Goal: Transaction & Acquisition: Book appointment/travel/reservation

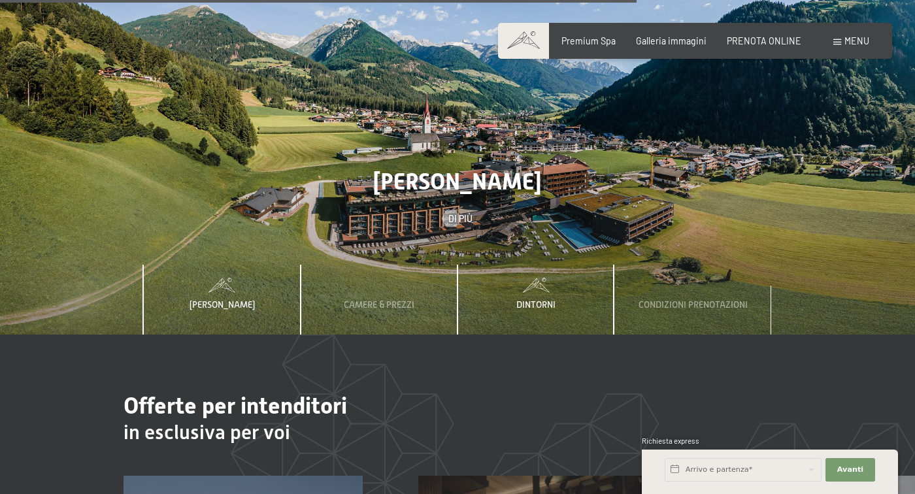
scroll to position [3661, 0]
click at [370, 299] on span "Camere & Prezzi" at bounding box center [379, 304] width 71 height 10
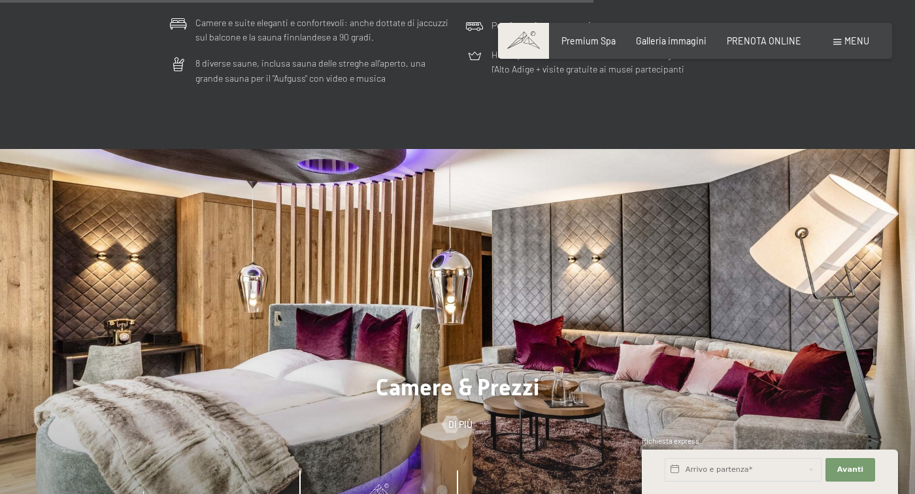
scroll to position [3494, 0]
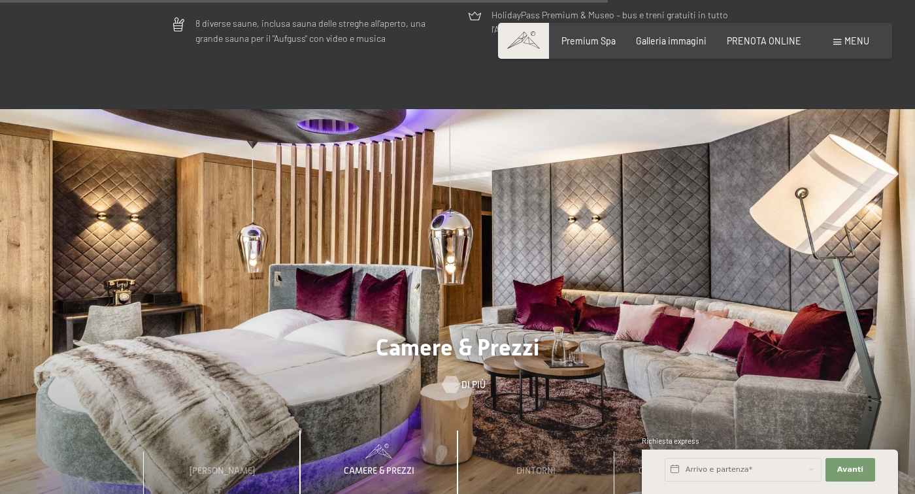
click at [456, 376] on div at bounding box center [451, 384] width 10 height 17
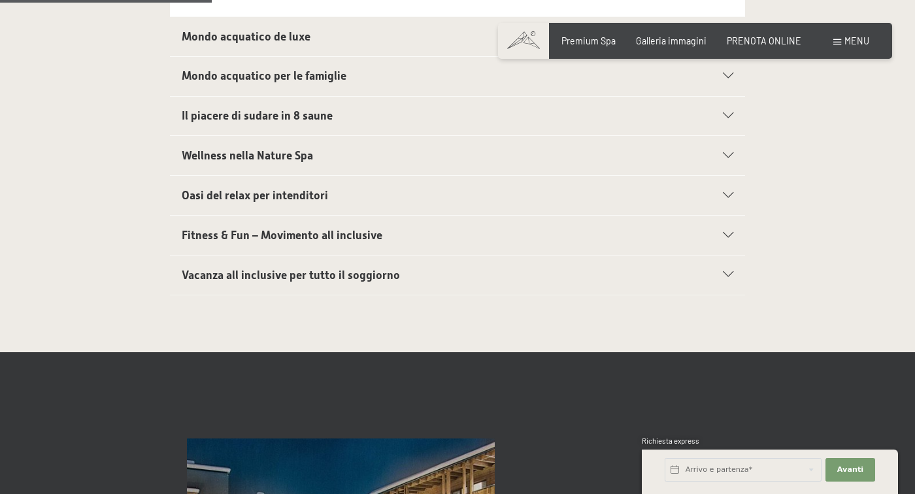
scroll to position [624, 0]
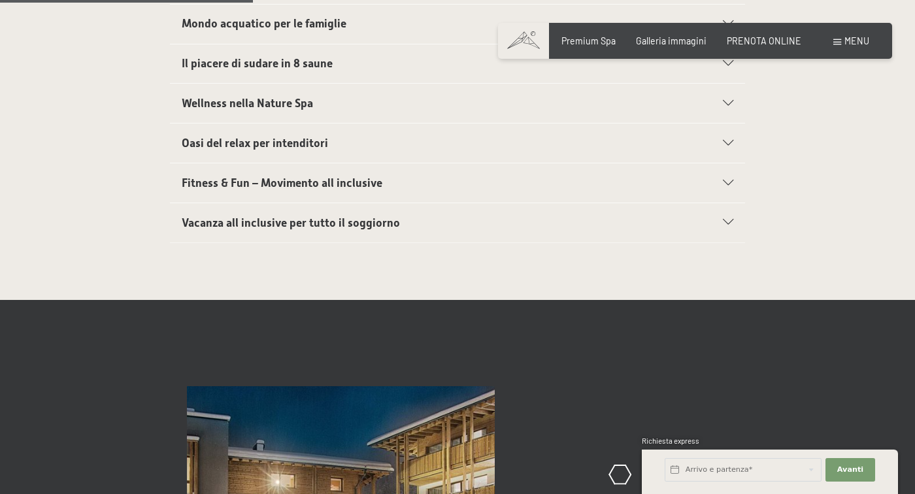
click at [298, 49] on div "Il piacere di sudare in 8 saune" at bounding box center [458, 63] width 552 height 39
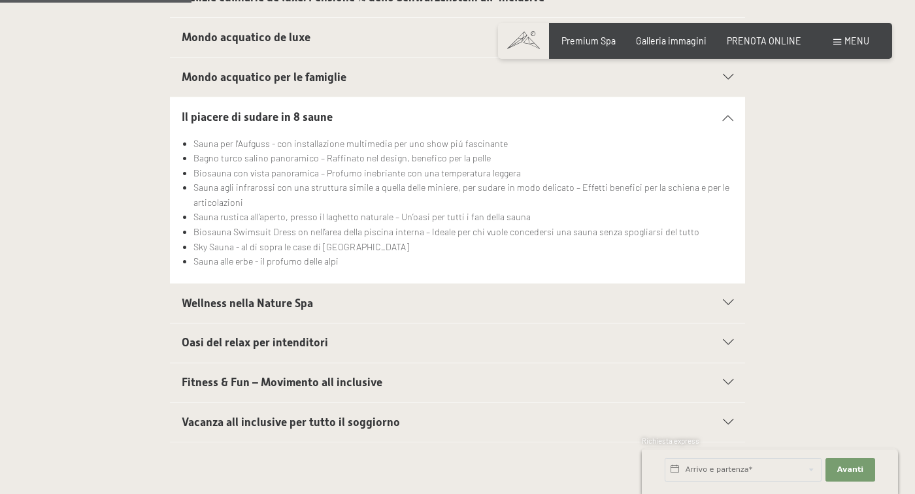
scroll to position [479, 0]
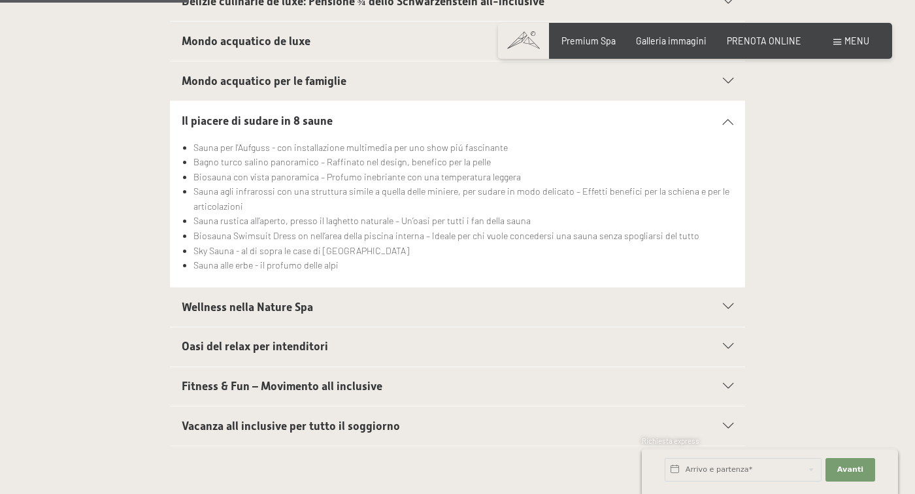
click at [240, 113] on h2 "Il piacere di sudare in 8 saune" at bounding box center [430, 121] width 497 height 16
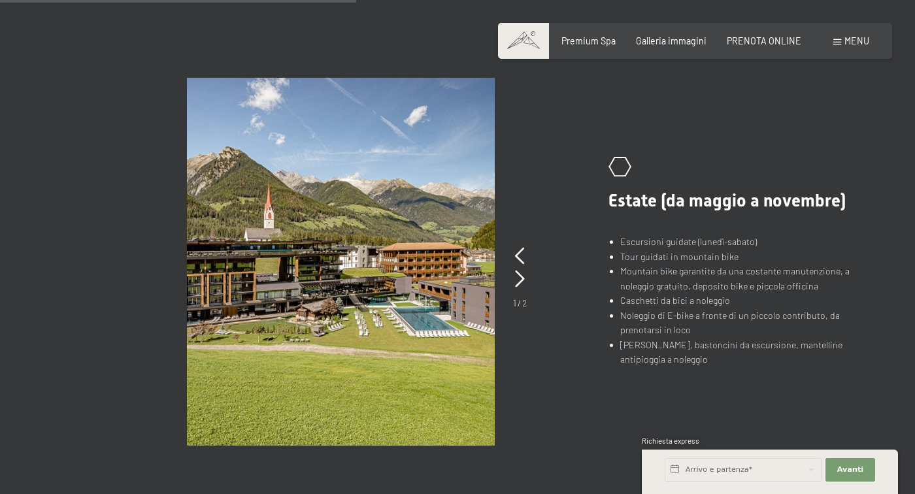
scroll to position [845, 0]
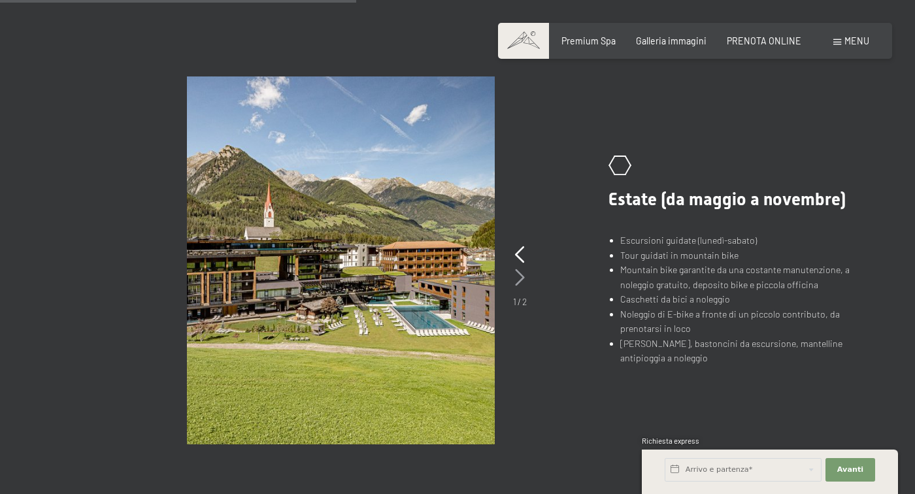
click at [521, 281] on icon at bounding box center [520, 277] width 10 height 17
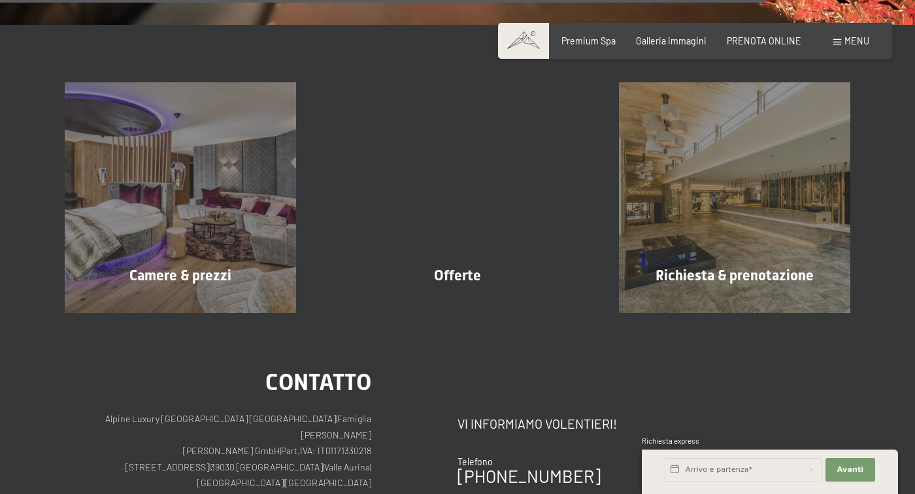
scroll to position [1877, 0]
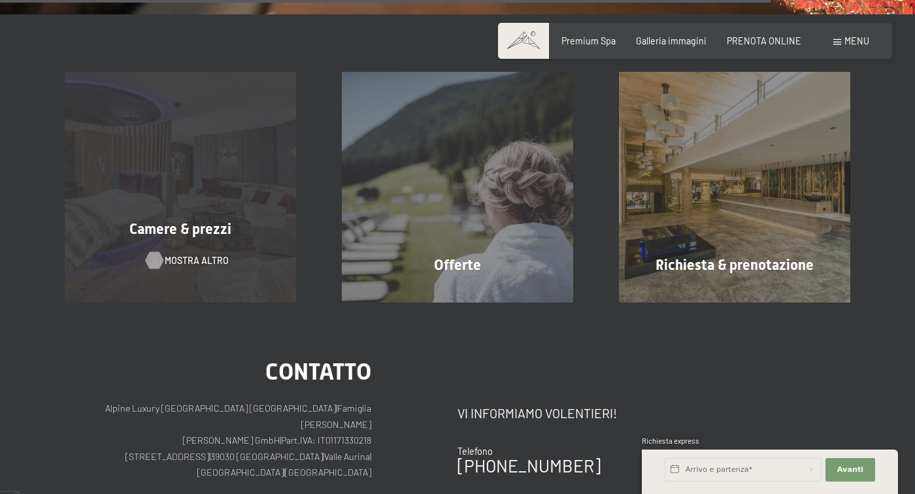
click at [186, 256] on span "mostra altro" at bounding box center [197, 260] width 64 height 13
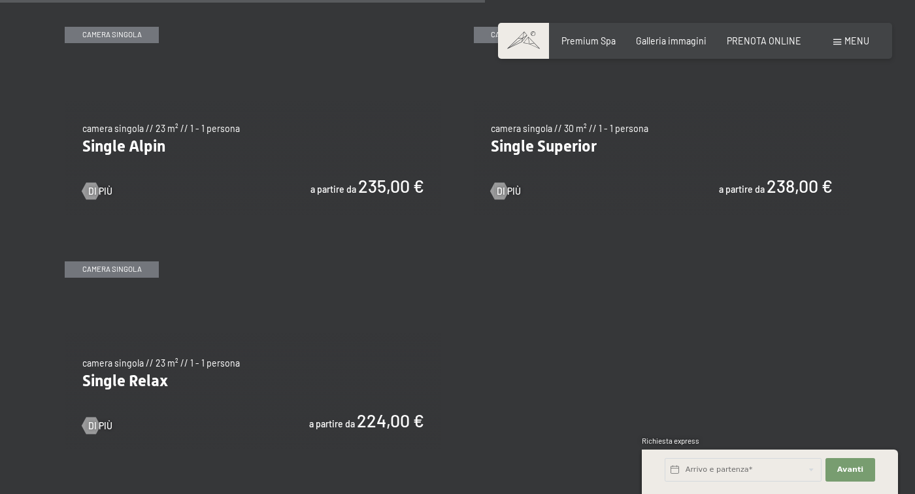
scroll to position [1914, 0]
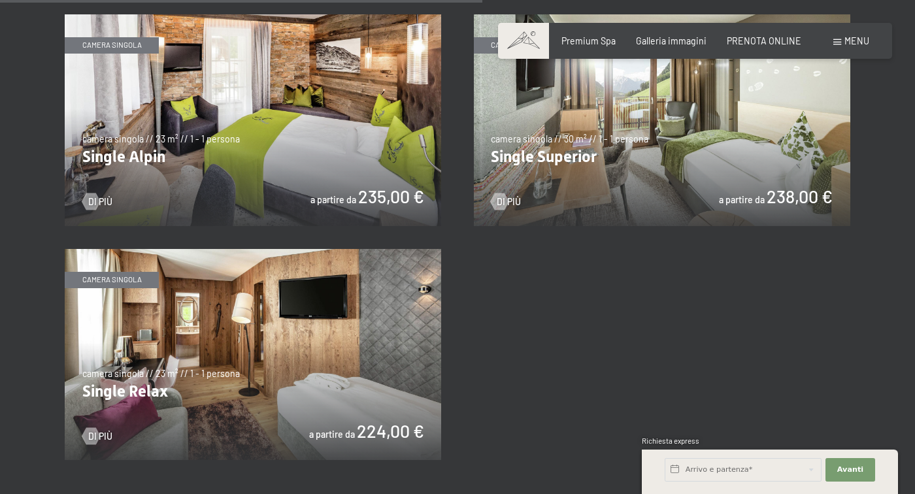
click at [410, 351] on img at bounding box center [253, 355] width 376 height 212
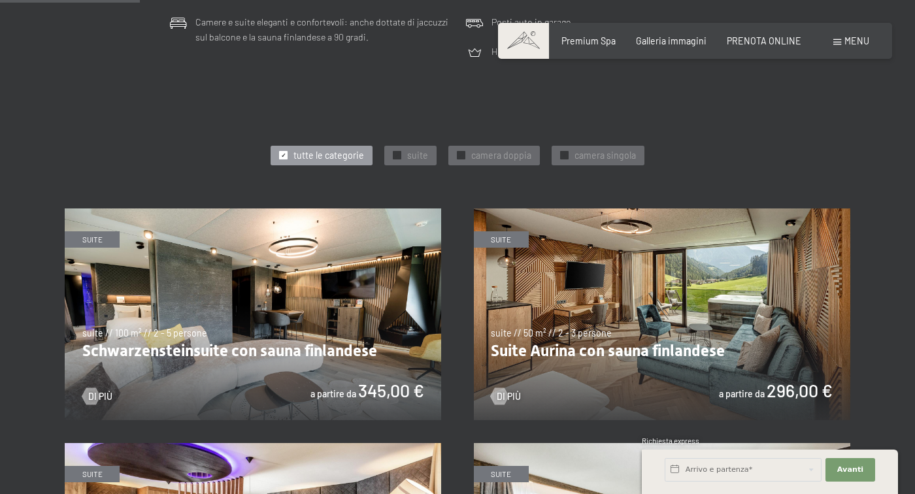
scroll to position [554, 0]
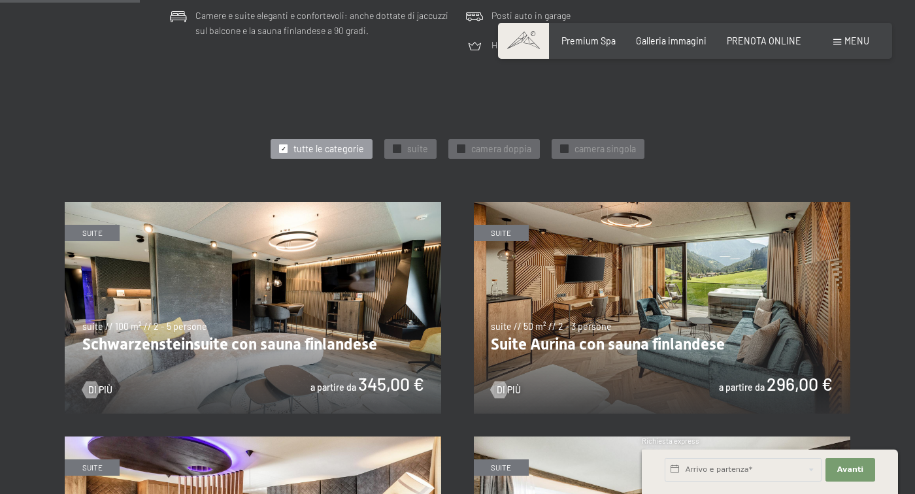
click at [287, 334] on img at bounding box center [253, 308] width 376 height 212
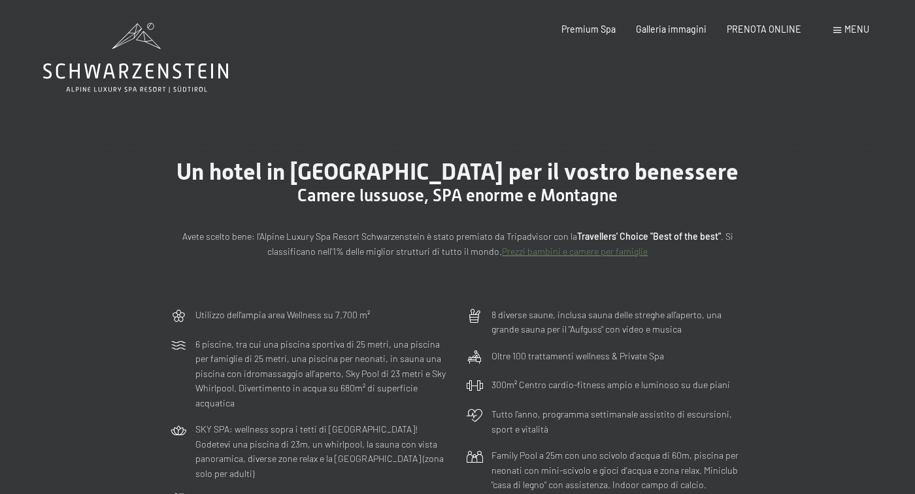
scroll to position [0, 0]
click at [595, 31] on span "Premium Spa" at bounding box center [588, 27] width 54 height 11
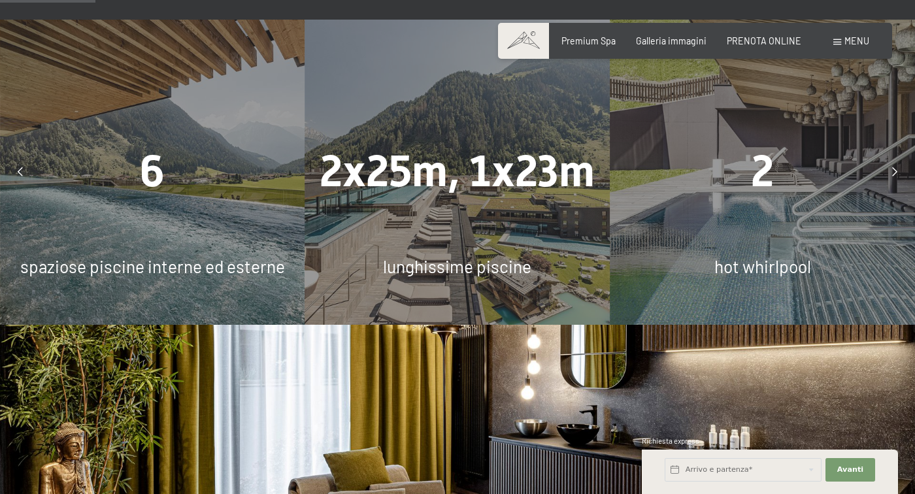
scroll to position [849, 0]
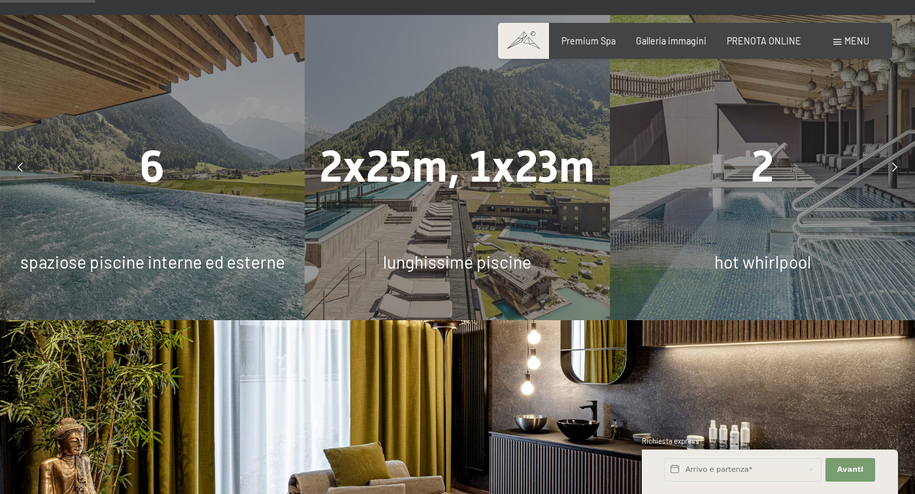
click at [889, 165] on div at bounding box center [894, 167] width 29 height 29
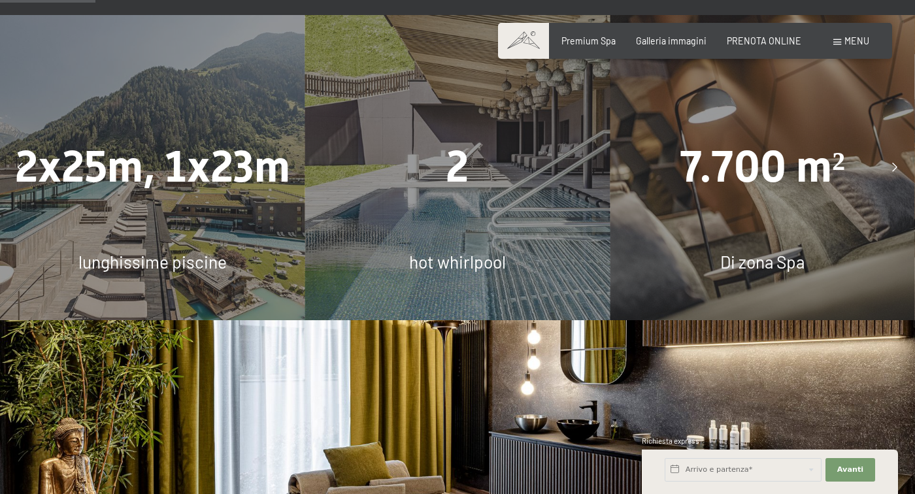
click at [889, 165] on div at bounding box center [894, 167] width 29 height 29
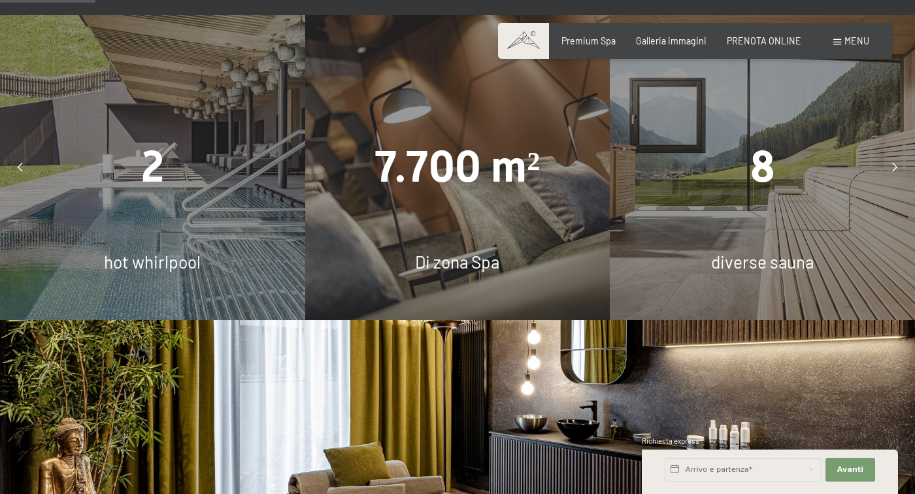
click at [889, 165] on div at bounding box center [894, 167] width 29 height 29
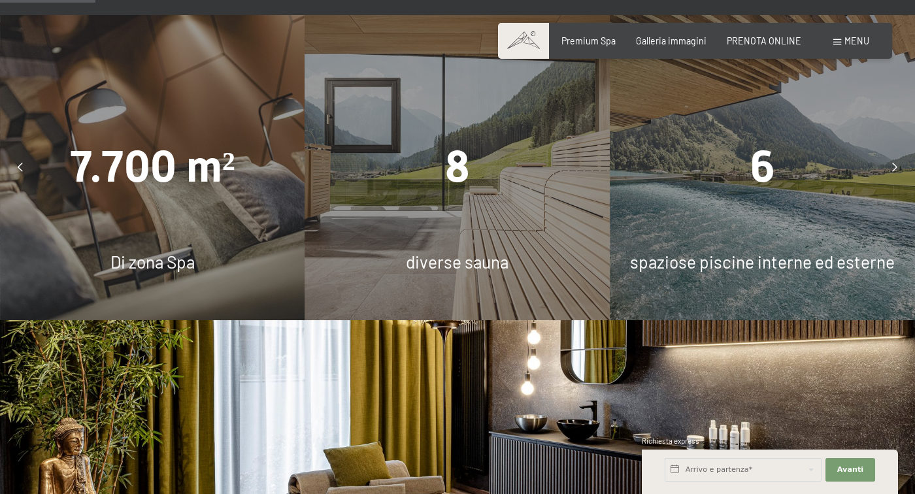
click at [889, 165] on div at bounding box center [894, 167] width 29 height 29
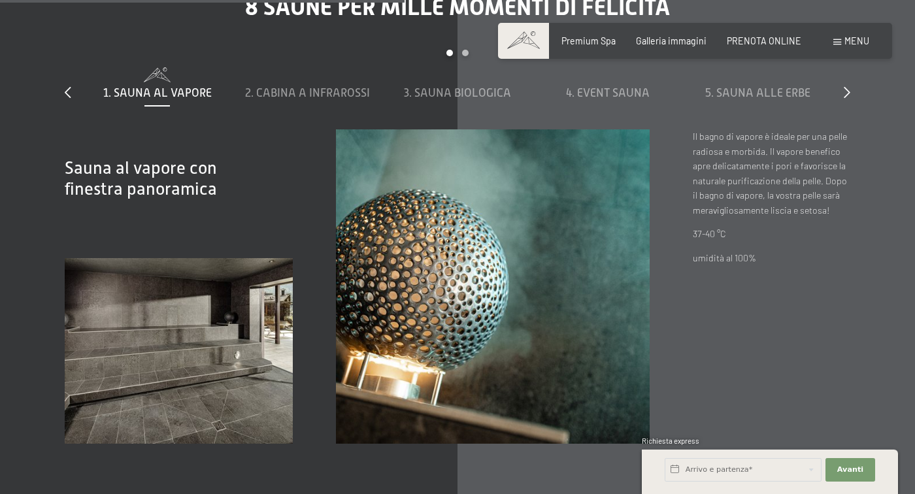
scroll to position [3659, 0]
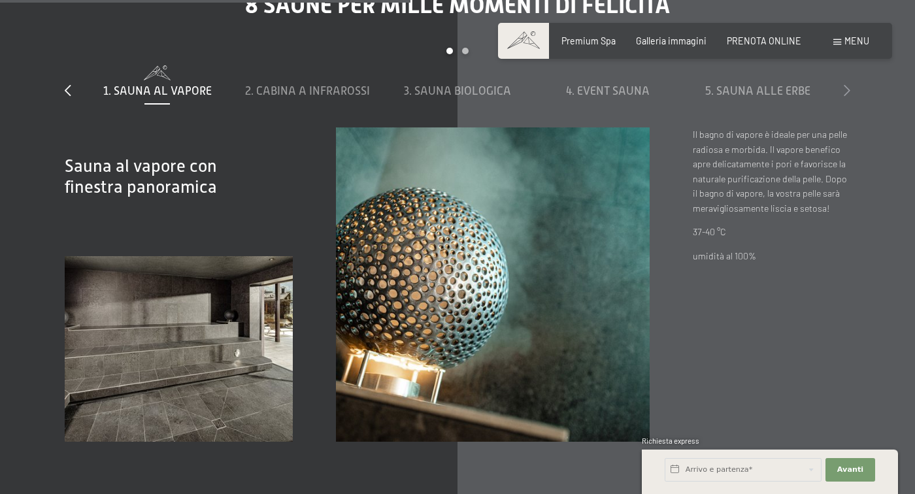
click at [844, 89] on icon at bounding box center [847, 90] width 7 height 12
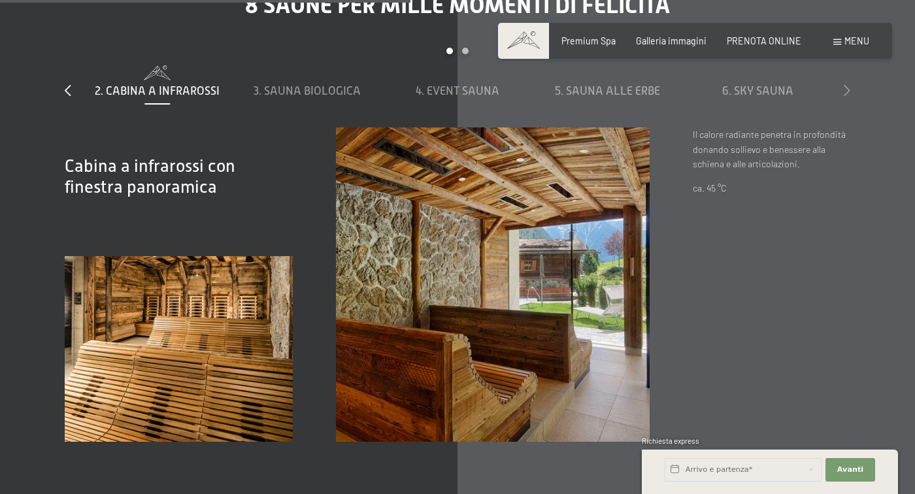
click at [844, 89] on icon at bounding box center [847, 90] width 7 height 12
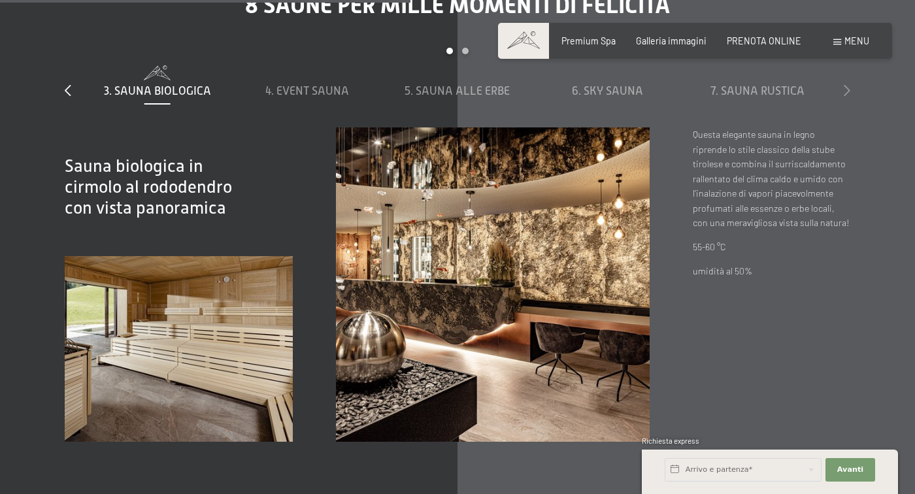
click at [844, 89] on icon at bounding box center [847, 90] width 7 height 12
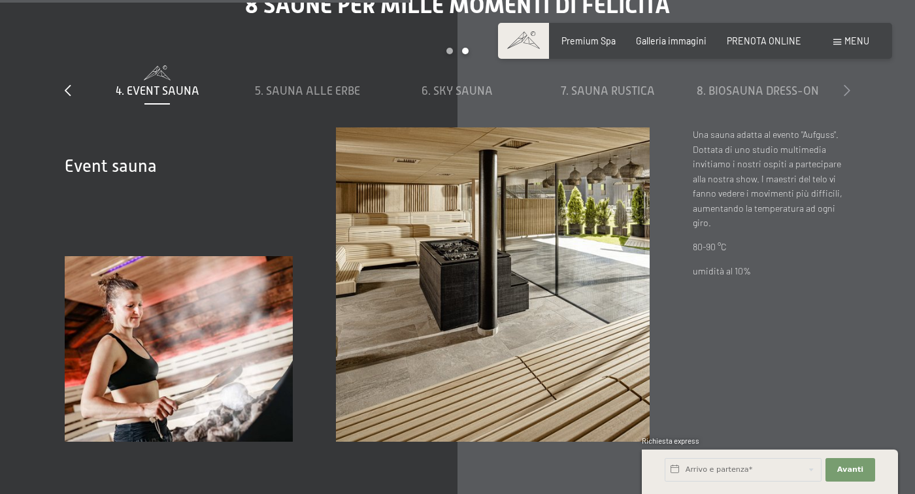
click at [844, 89] on icon at bounding box center [847, 90] width 7 height 12
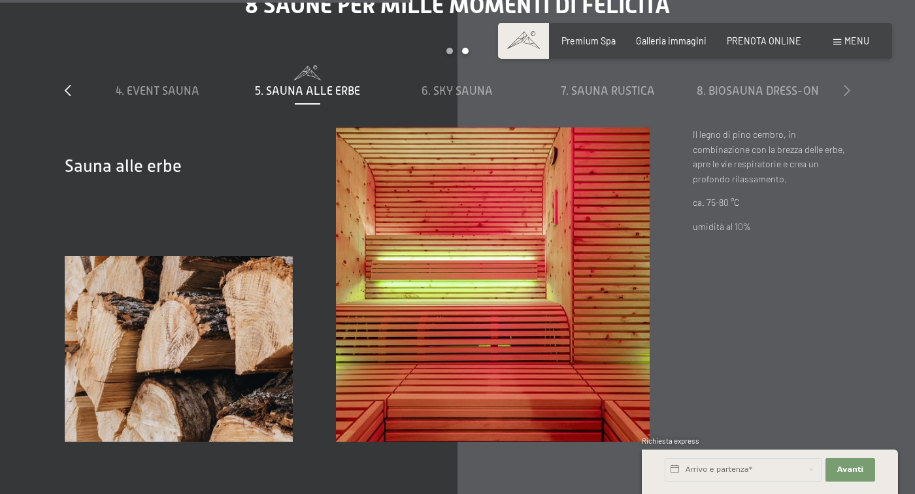
click at [844, 89] on icon at bounding box center [847, 90] width 7 height 12
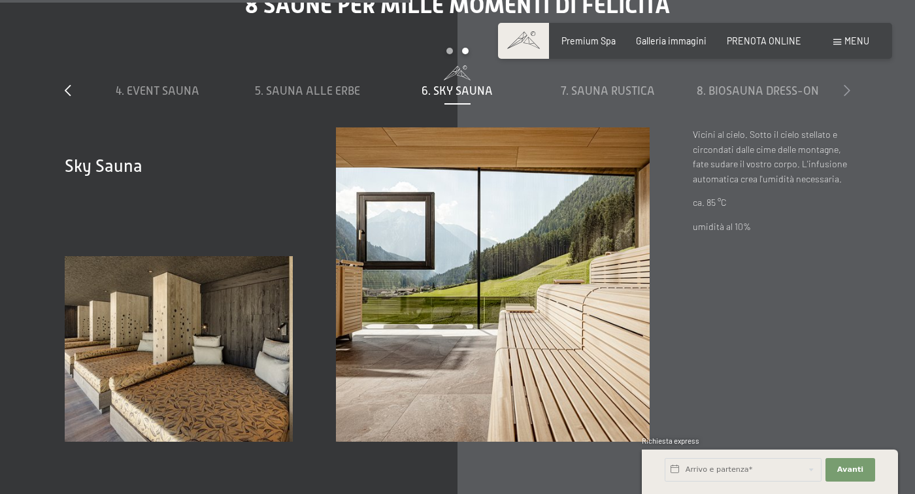
click at [844, 89] on icon at bounding box center [847, 90] width 7 height 12
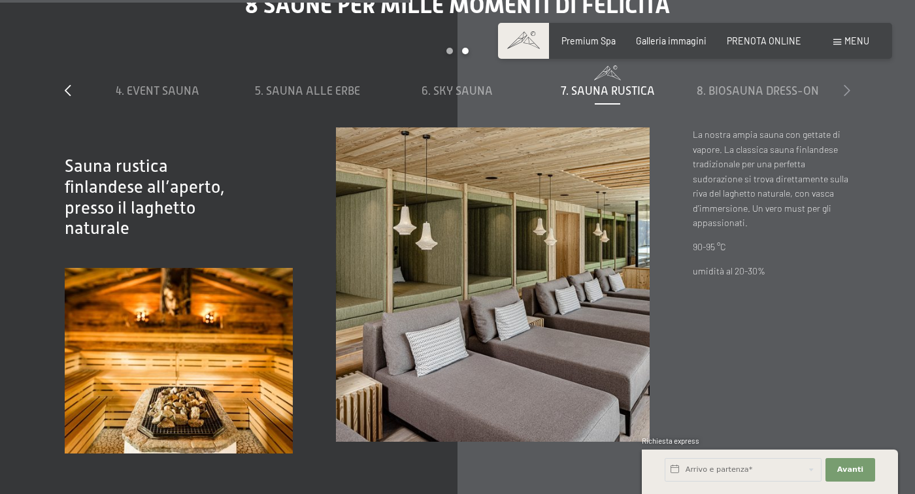
click at [844, 89] on icon at bounding box center [847, 90] width 7 height 12
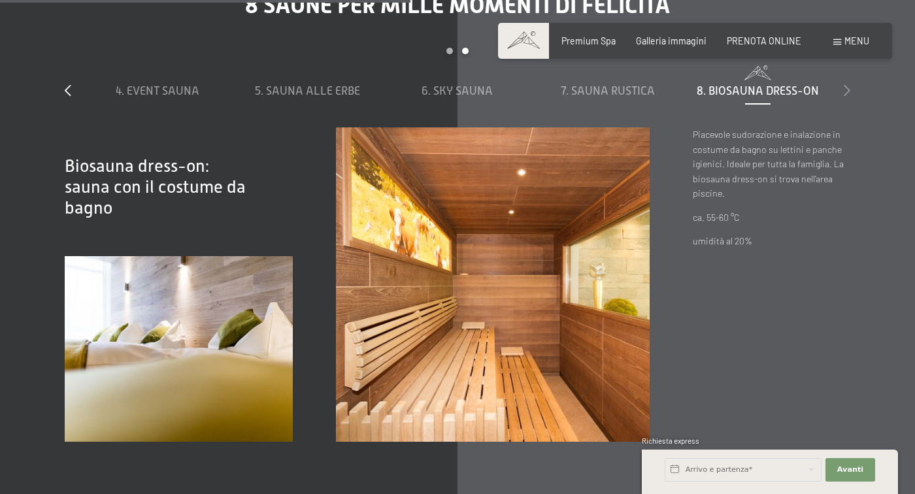
click at [844, 89] on icon at bounding box center [847, 90] width 7 height 12
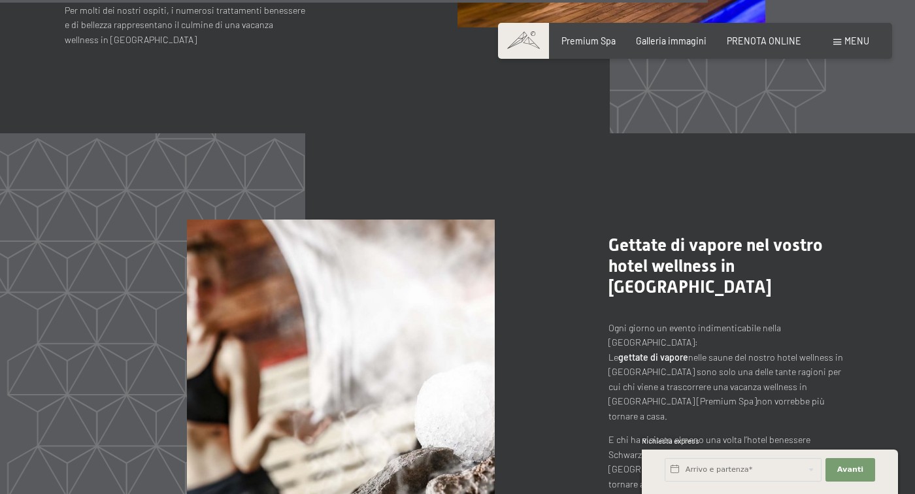
scroll to position [5486, 0]
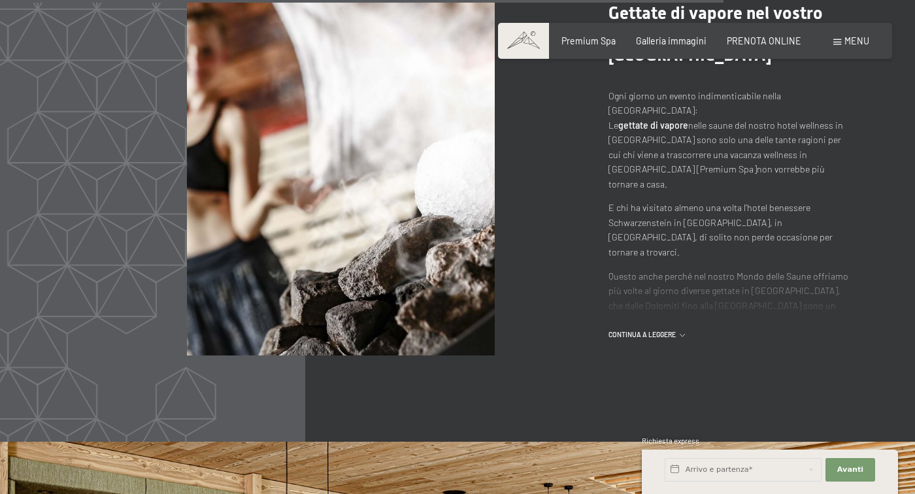
click at [634, 330] on span "continua a leggere" at bounding box center [643, 335] width 71 height 10
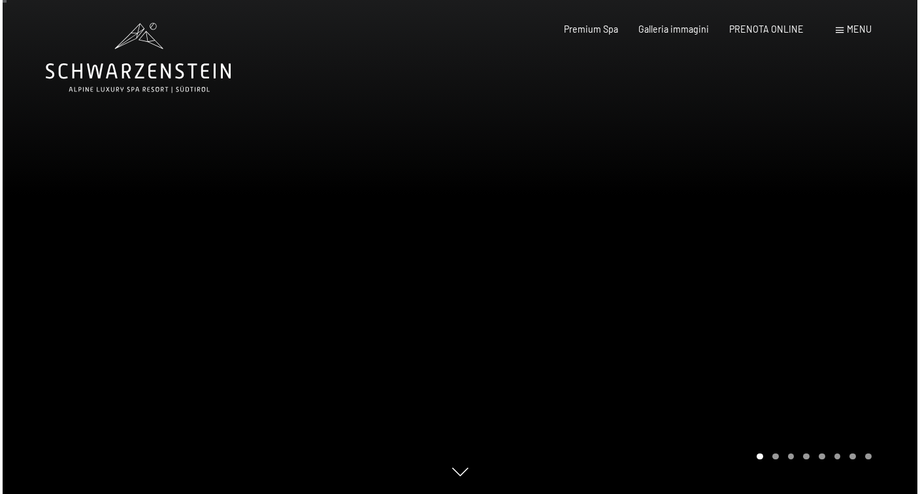
scroll to position [0, 0]
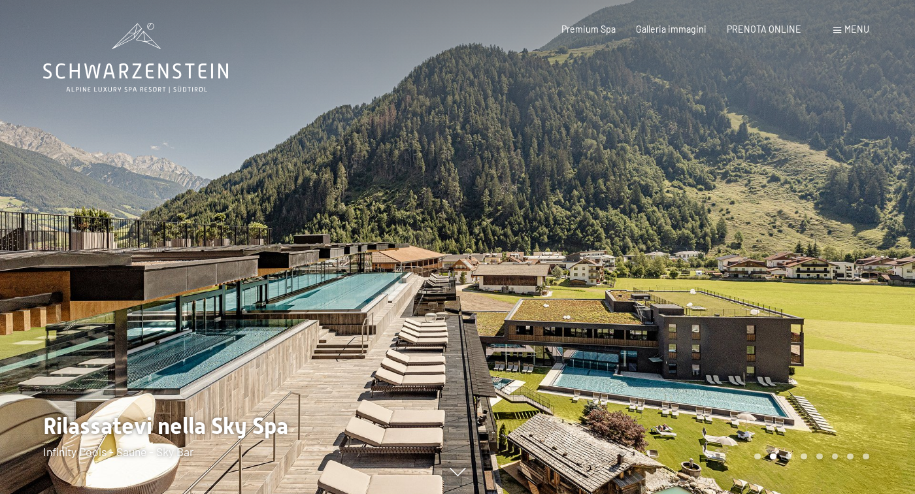
click at [851, 33] on span "Menu" at bounding box center [856, 29] width 25 height 11
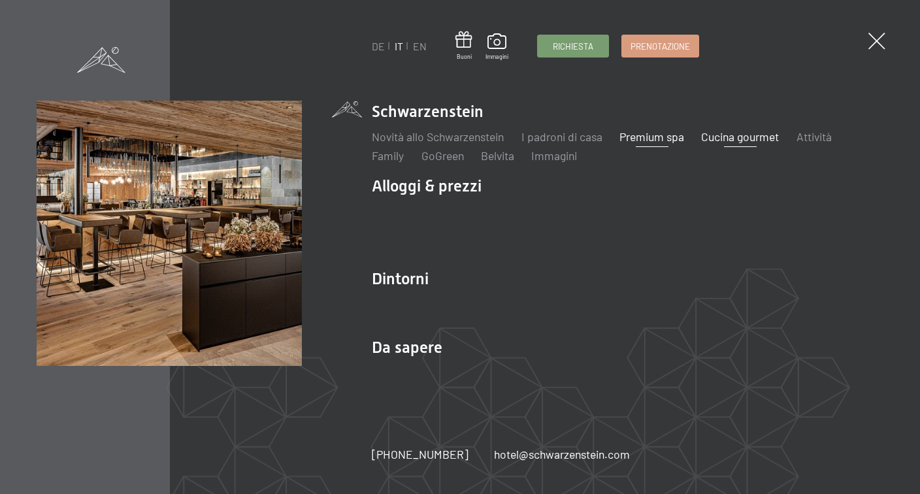
click at [770, 137] on link "Cucina gourmet" at bounding box center [740, 136] width 78 height 14
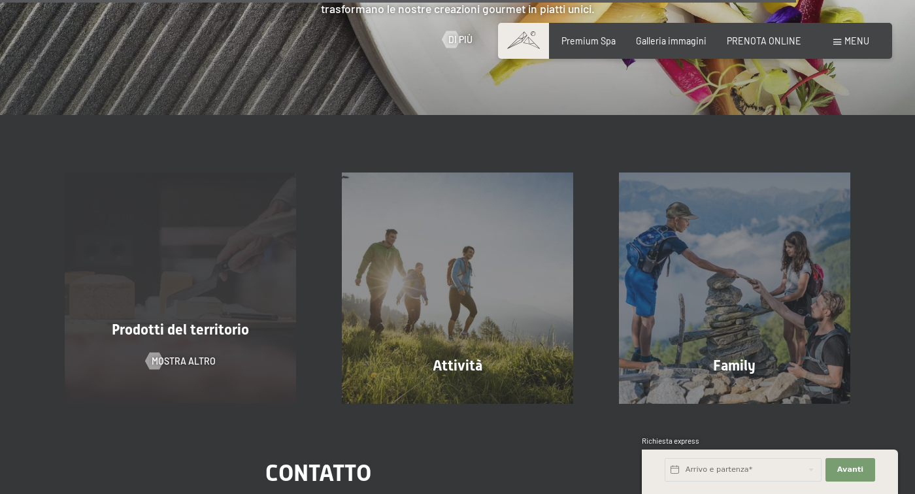
scroll to position [3028, 0]
click at [235, 335] on div "Prodotti del territorio" at bounding box center [180, 331] width 277 height 20
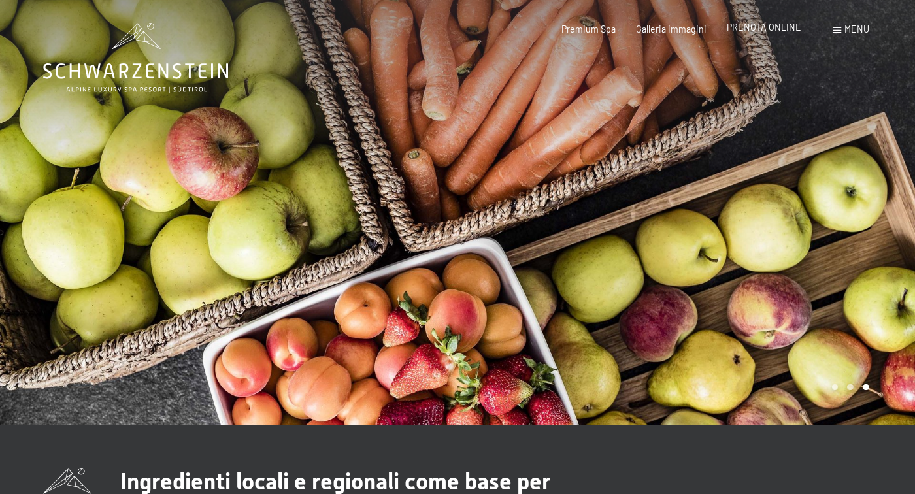
click at [769, 30] on span "PRENOTA ONLINE" at bounding box center [764, 27] width 74 height 11
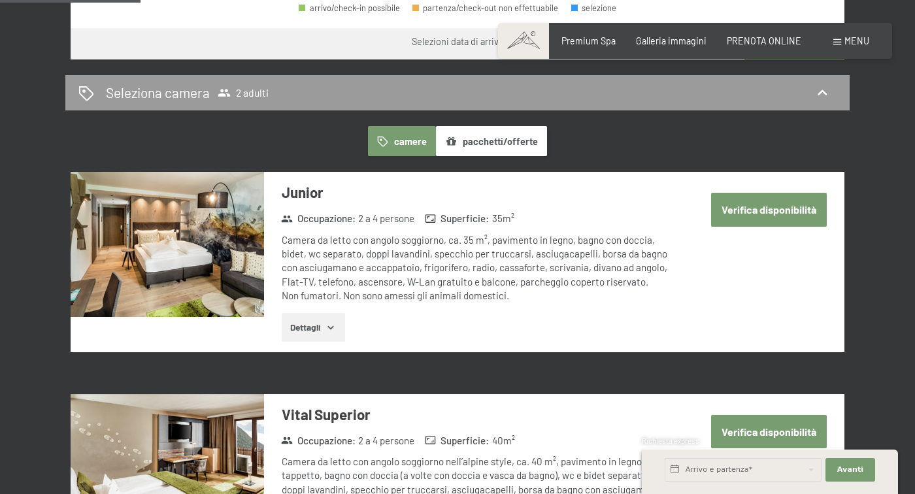
scroll to position [678, 0]
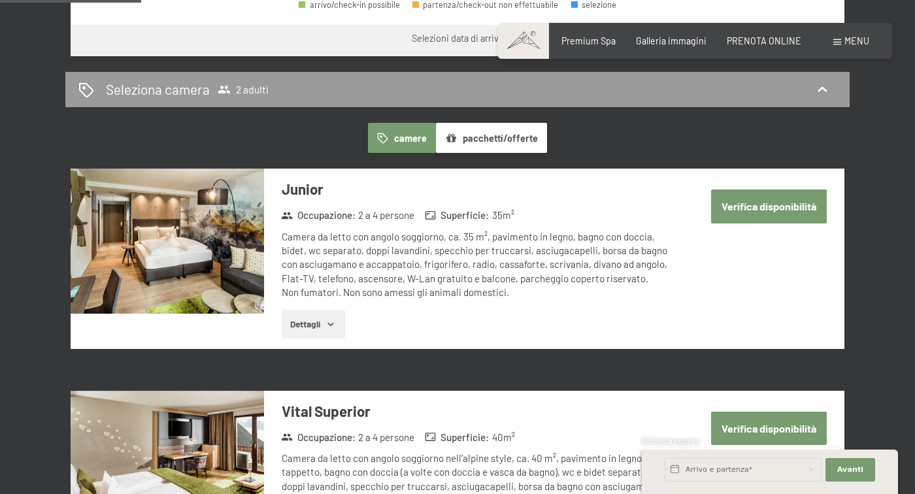
click at [455, 126] on button "pacchetti/offerte" at bounding box center [491, 138] width 111 height 30
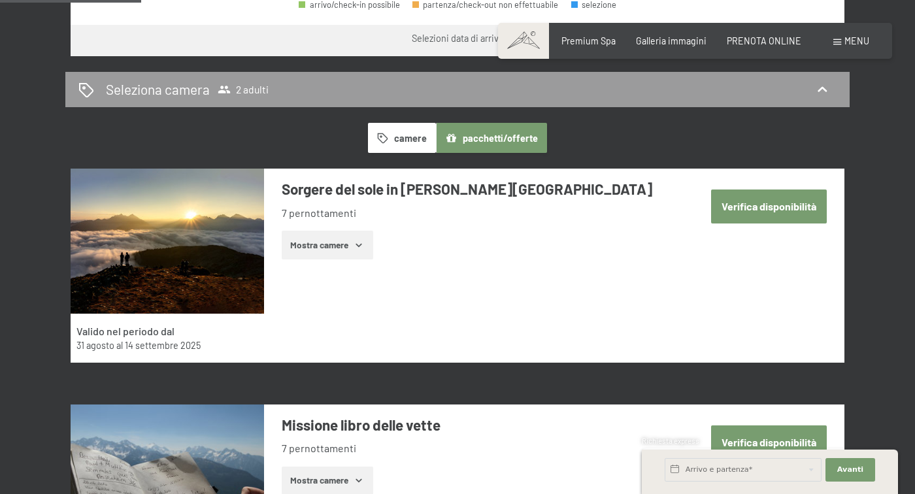
click at [403, 123] on button "camere" at bounding box center [402, 138] width 68 height 30
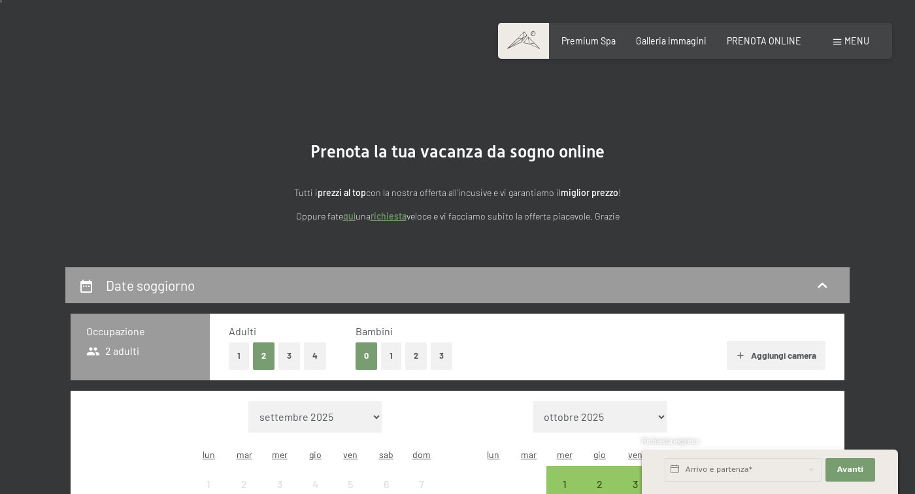
scroll to position [221, 0]
